Goal: Task Accomplishment & Management: Complete application form

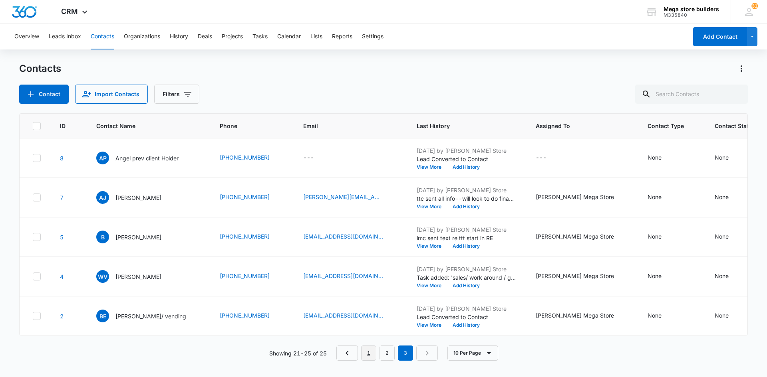
click at [362, 361] on link "1" at bounding box center [368, 353] width 15 height 15
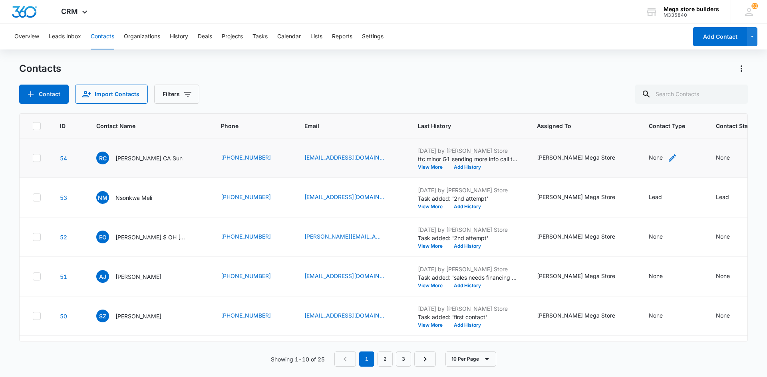
click at [649, 156] on div "None" at bounding box center [656, 157] width 14 height 8
click at [593, 105] on div at bounding box center [592, 107] width 36 height 10
click at [559, 170] on td "[PERSON_NAME] Mega Store" at bounding box center [583, 159] width 112 height 40
click at [48, 93] on button "Contact" at bounding box center [44, 94] width 50 height 19
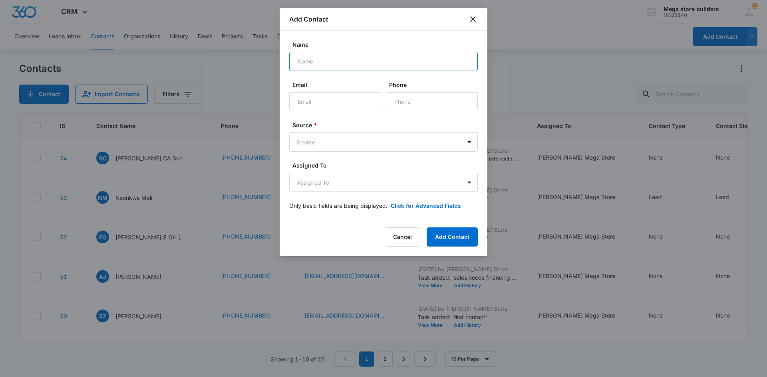
click at [317, 60] on input "Name" at bounding box center [383, 61] width 188 height 19
click at [316, 67] on input "Lacie" at bounding box center [383, 61] width 188 height 19
type input "[PERSON_NAME]"
click at [310, 103] on input "Email" at bounding box center [335, 101] width 92 height 19
paste input "[EMAIL_ADDRESS][DOMAIN_NAME]"
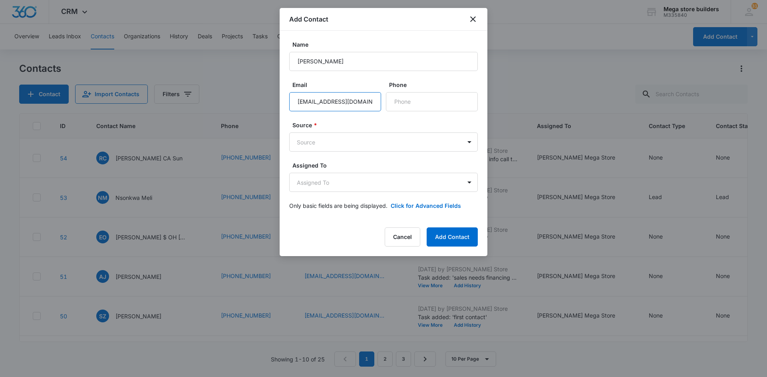
type input "[EMAIL_ADDRESS][DOMAIN_NAME]"
click at [395, 103] on input "Phone" at bounding box center [432, 101] width 92 height 19
paste input "[PHONE_NUMBER]"
type input "[PHONE_NUMBER]"
click at [327, 145] on body "CRM Apps Reputation Forms CRM Email Social Content Ads Intelligence Files Brand…" at bounding box center [383, 188] width 767 height 377
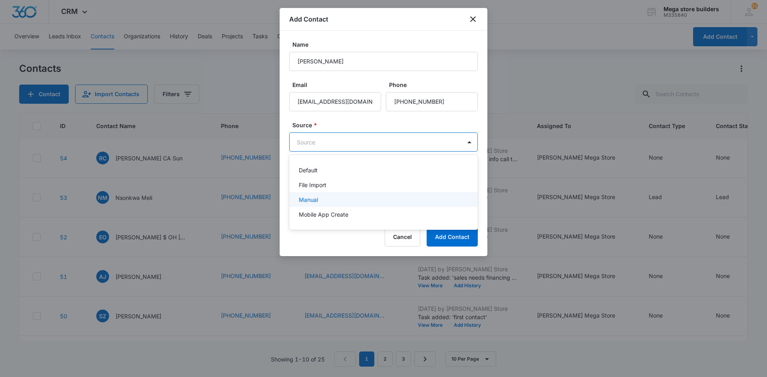
click at [319, 198] on div "Manual" at bounding box center [383, 200] width 168 height 8
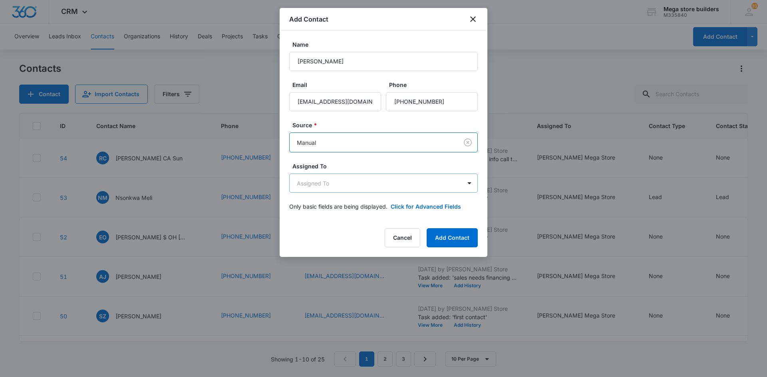
click at [310, 188] on body "CRM Apps Reputation Forms CRM Email Social Content Ads Intelligence Files Brand…" at bounding box center [383, 188] width 767 height 377
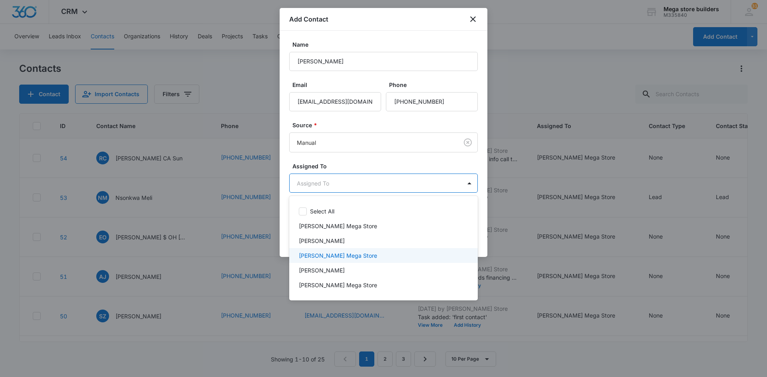
click at [309, 255] on p "[PERSON_NAME] Mega Store" at bounding box center [338, 256] width 78 height 8
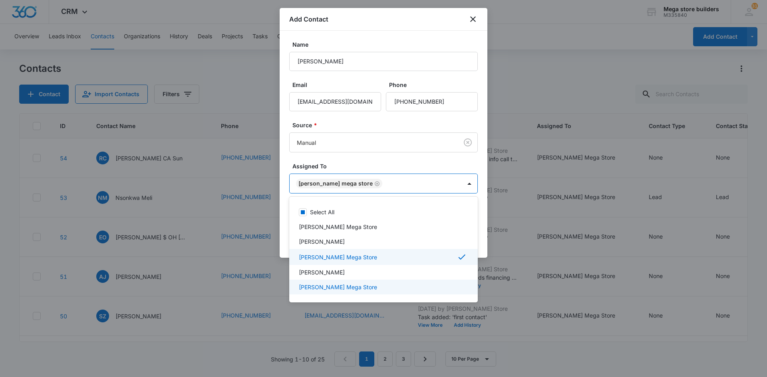
click at [512, 319] on div at bounding box center [383, 188] width 767 height 377
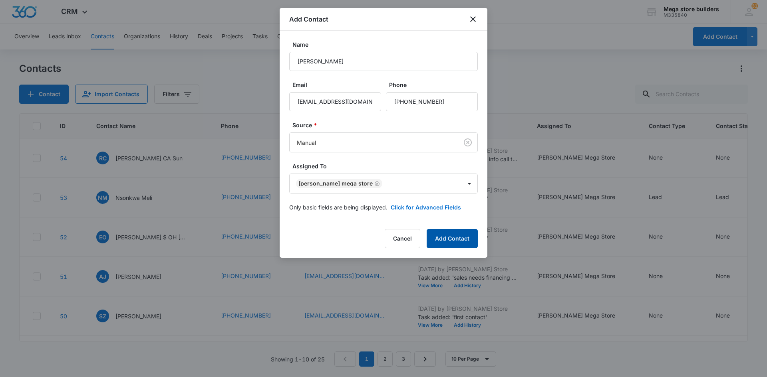
click at [456, 235] on button "Add Contact" at bounding box center [452, 238] width 51 height 19
